Goal: Information Seeking & Learning: Learn about a topic

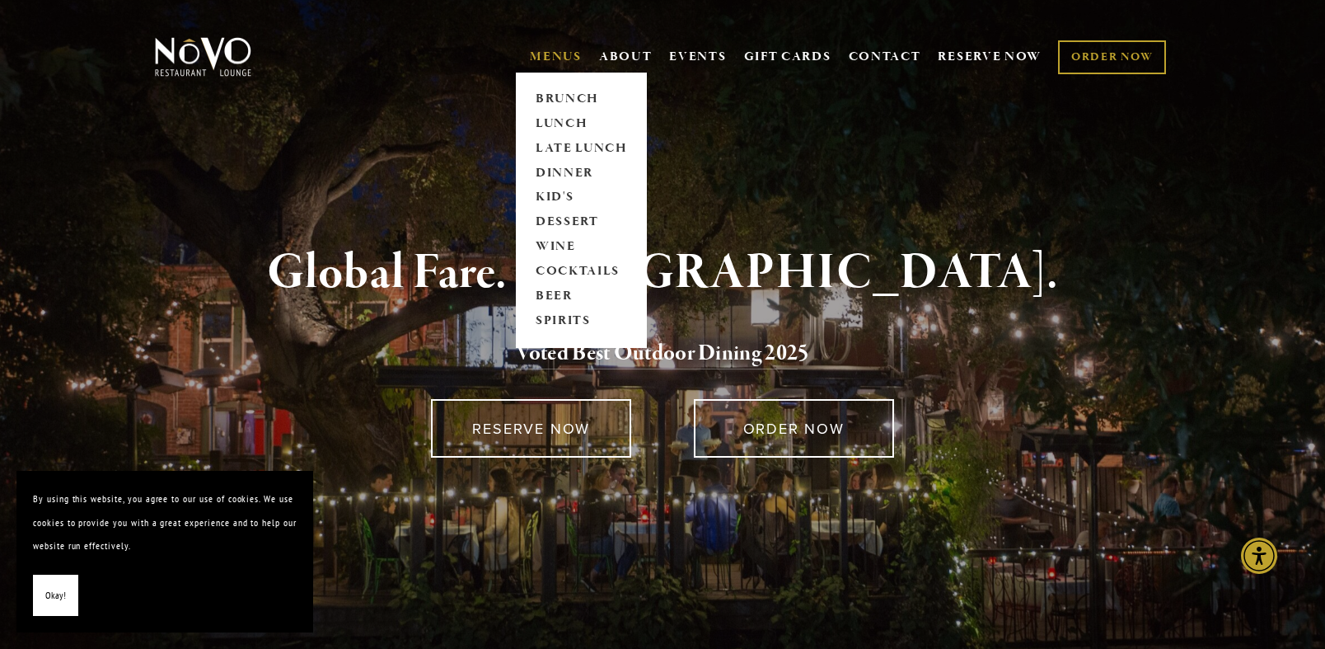
click at [537, 60] on link "MENUS" at bounding box center [556, 57] width 52 height 16
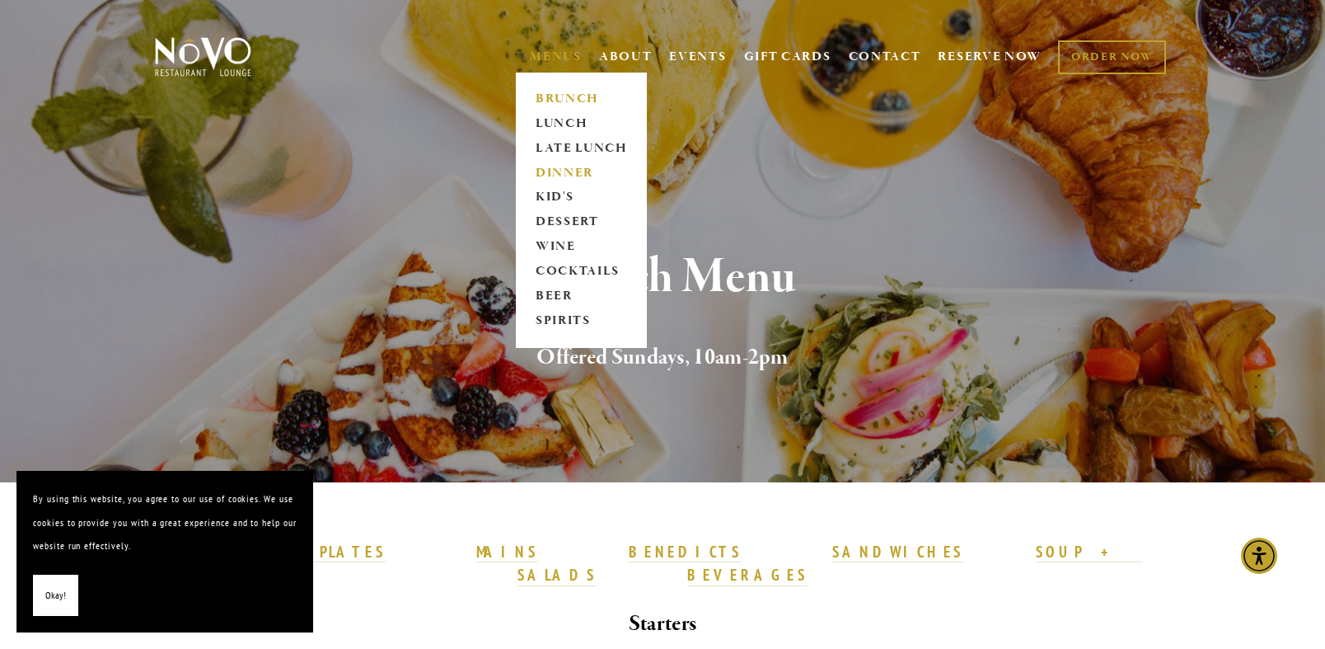
click at [546, 167] on link "DINNER" at bounding box center [581, 173] width 103 height 25
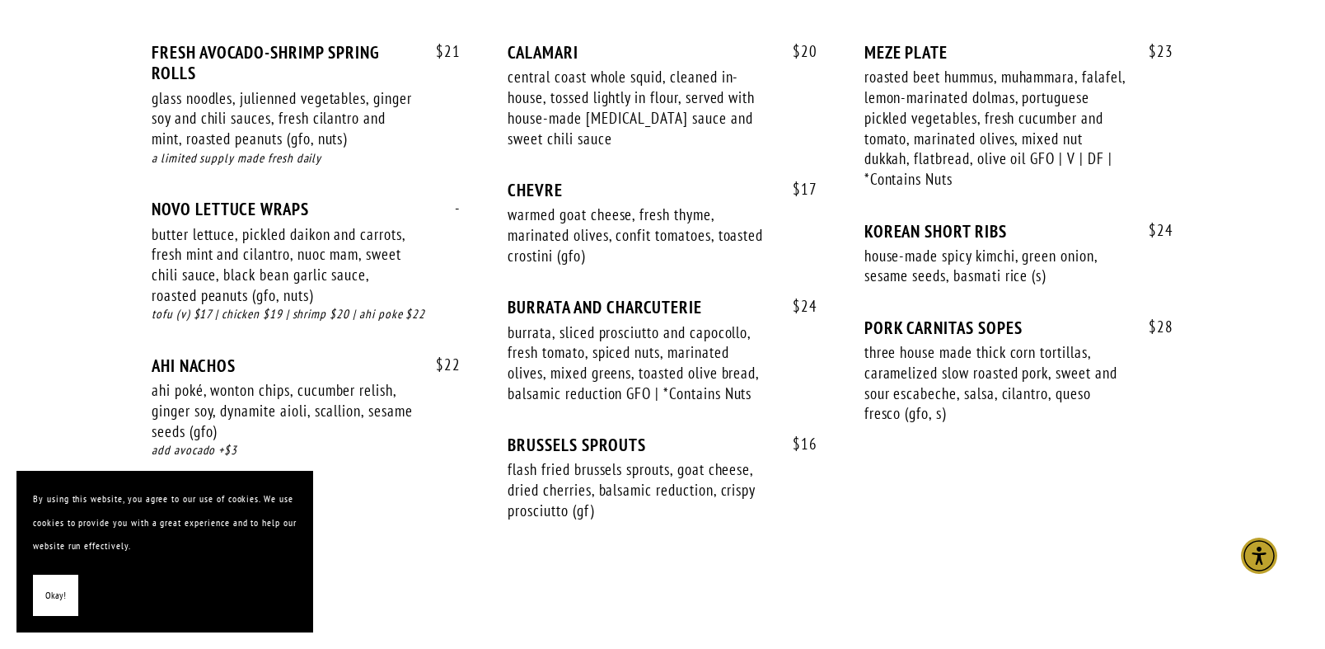
scroll to position [1125, 0]
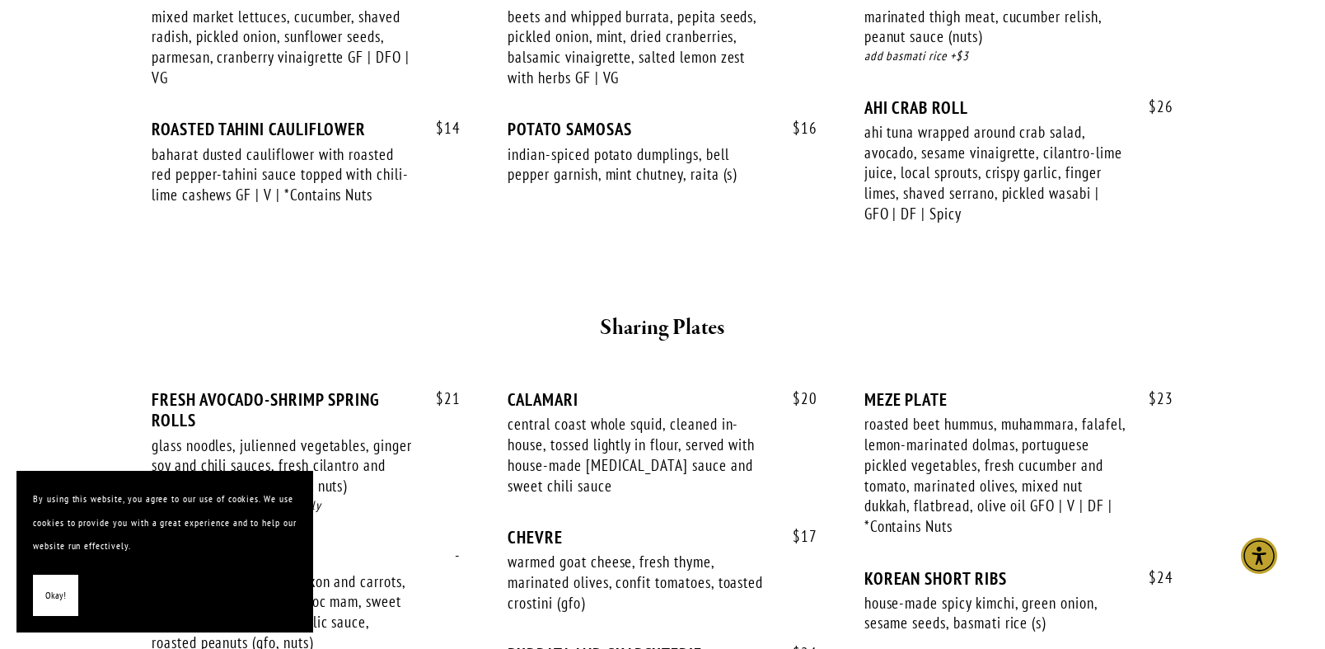
scroll to position [775, 0]
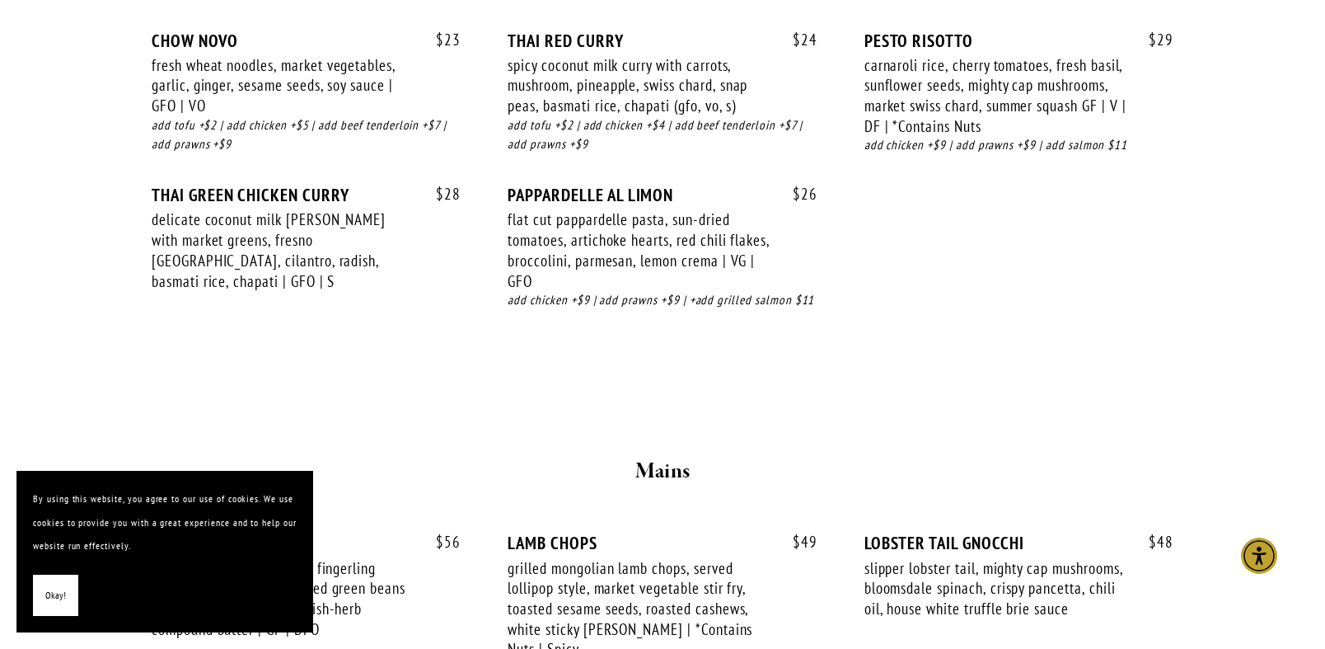
scroll to position [2342, 0]
